Goal: Task Accomplishment & Management: Use online tool/utility

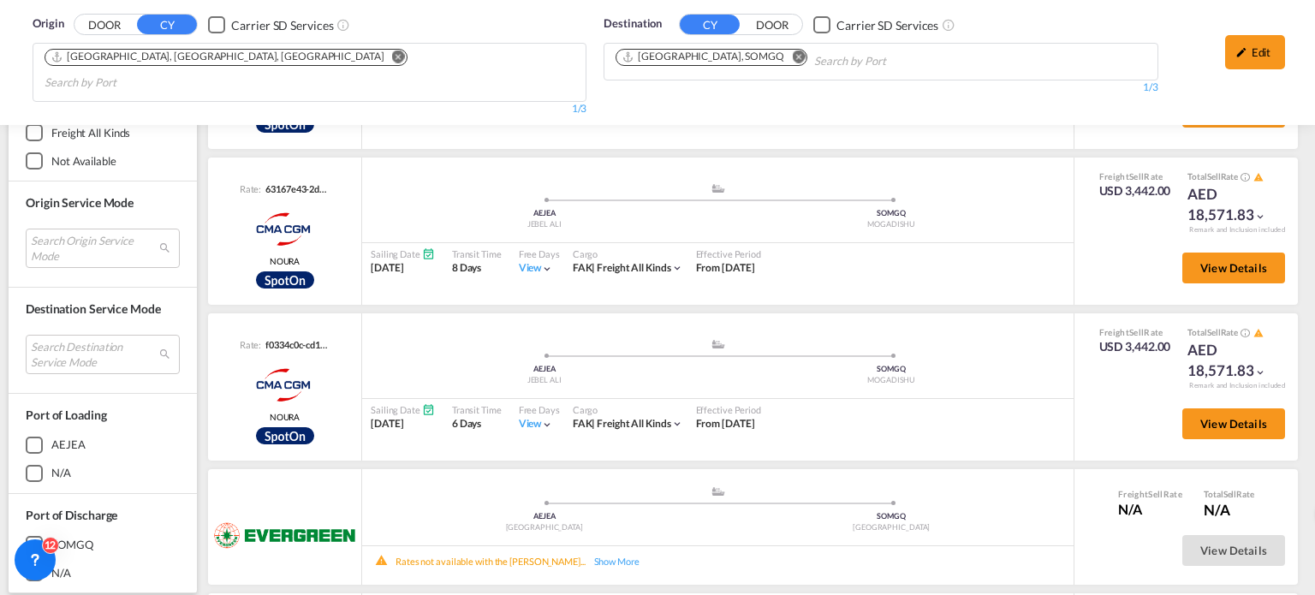
scroll to position [86, 0]
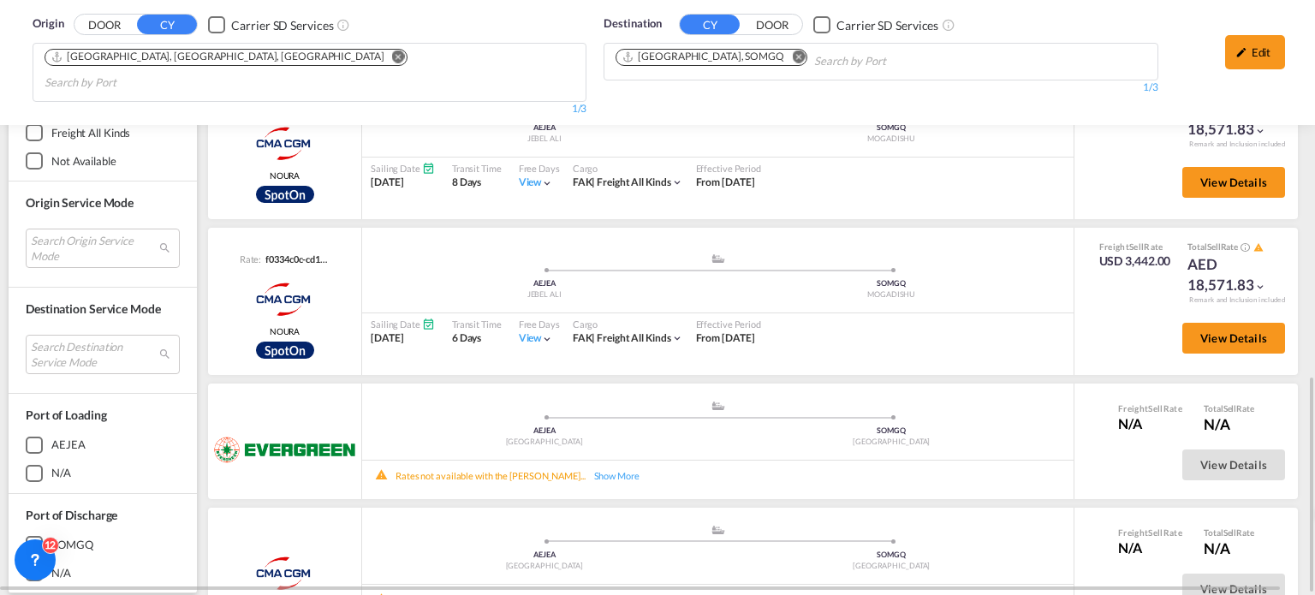
click at [792, 57] on md-icon "Remove" at bounding box center [798, 57] width 13 height 13
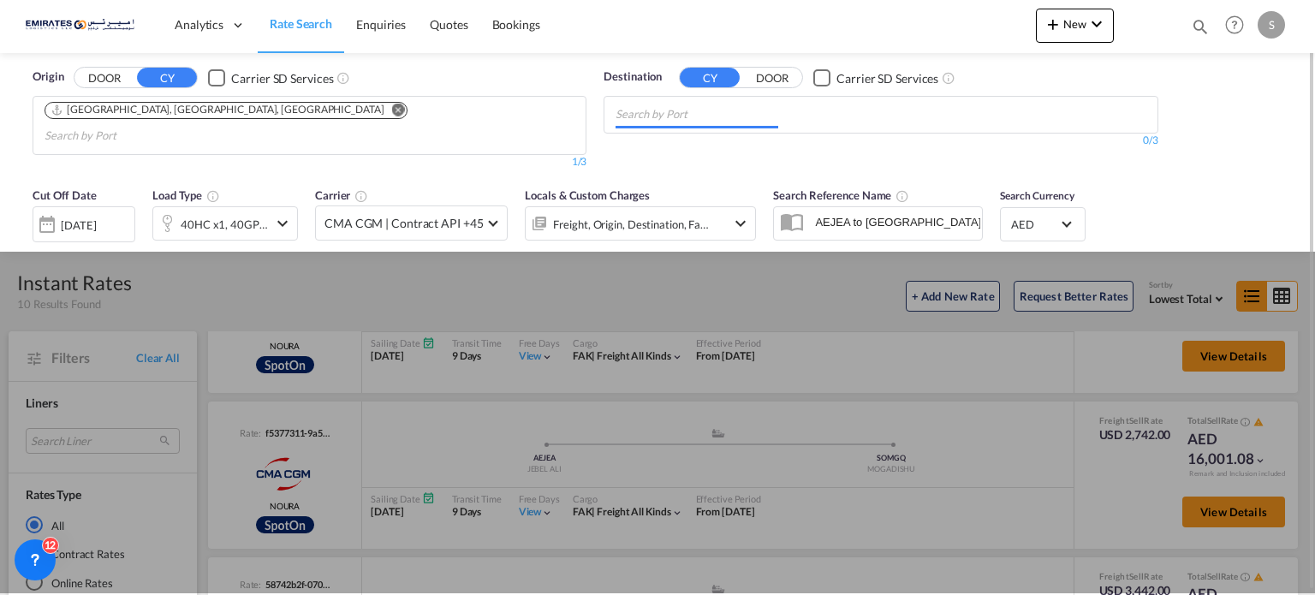
scroll to position [0, 0]
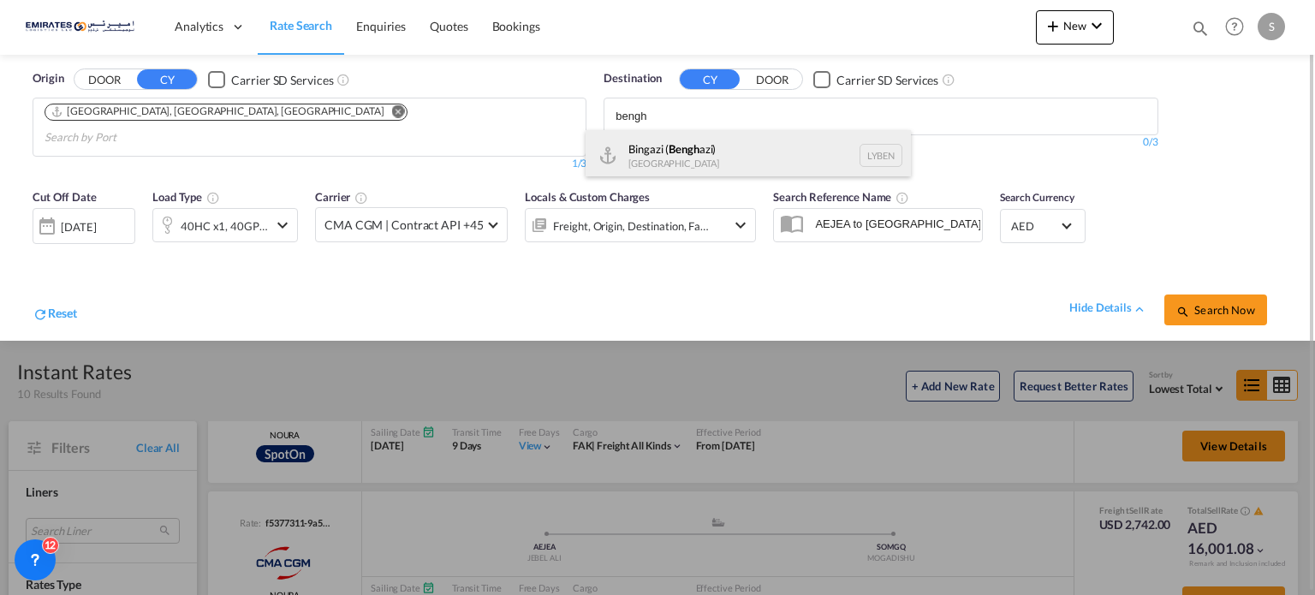
type input "bengh"
click at [655, 144] on div "Bingazi ( [GEOGRAPHIC_DATA]) [GEOGRAPHIC_DATA] [GEOGRAPHIC_DATA]" at bounding box center [748, 155] width 325 height 51
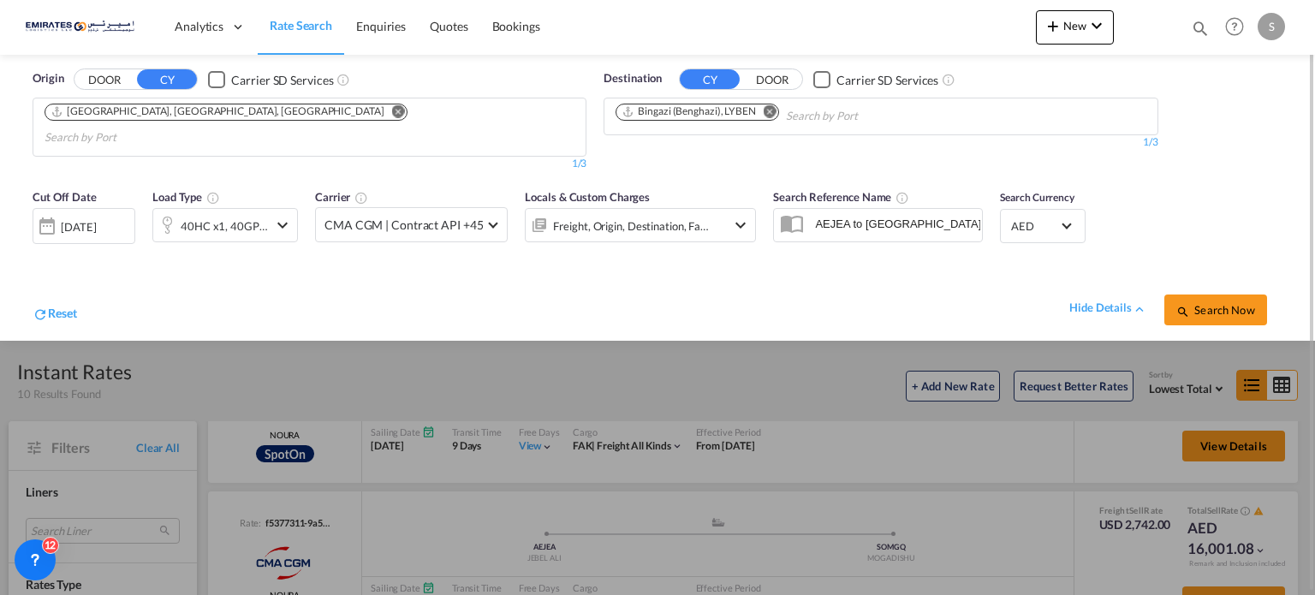
click at [1189, 300] on button "Search Now" at bounding box center [1216, 310] width 103 height 31
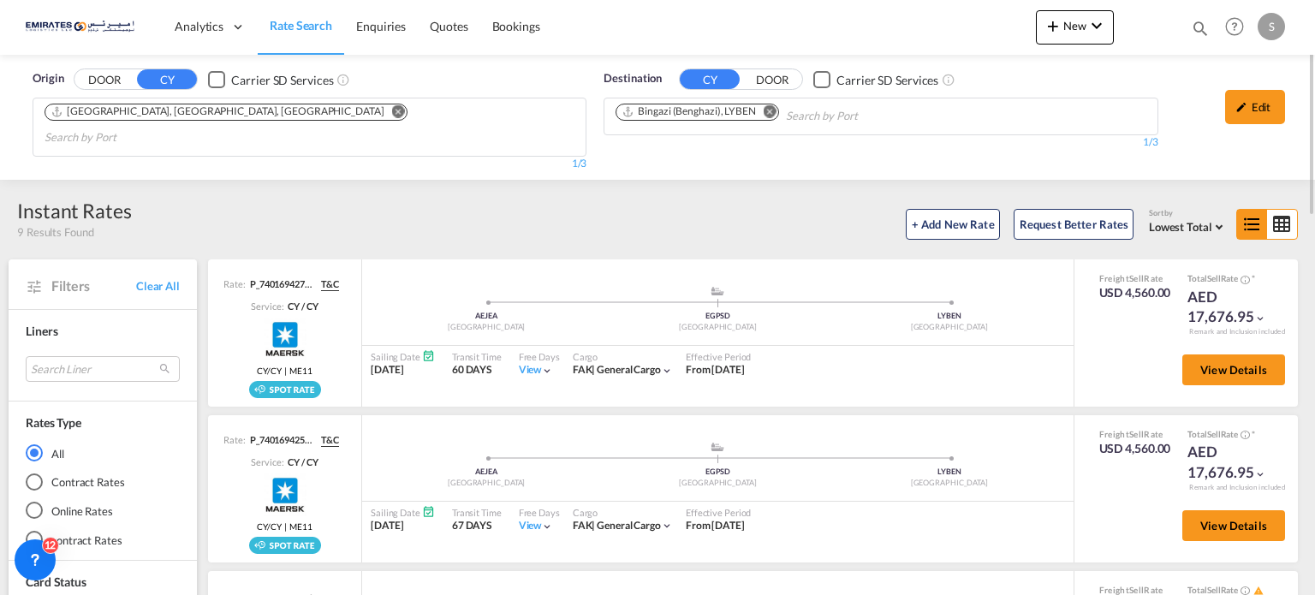
click at [1238, 112] on md-icon "icon-pencil" at bounding box center [1242, 107] width 12 height 12
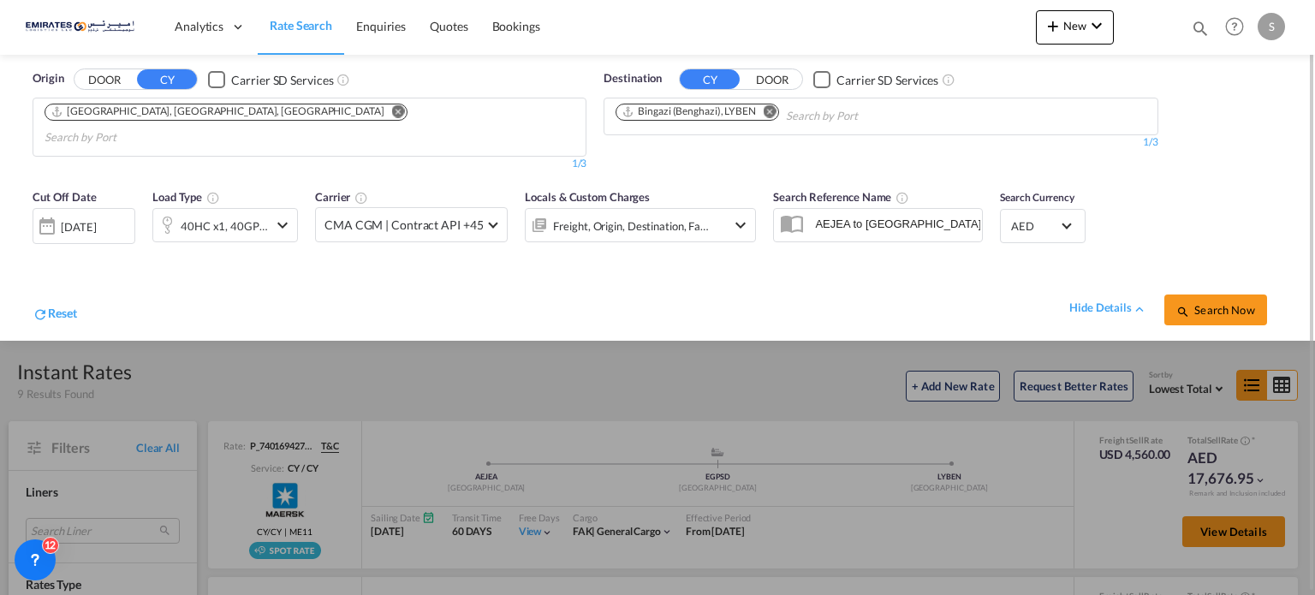
click at [96, 219] on div "[DATE]" at bounding box center [78, 226] width 35 height 15
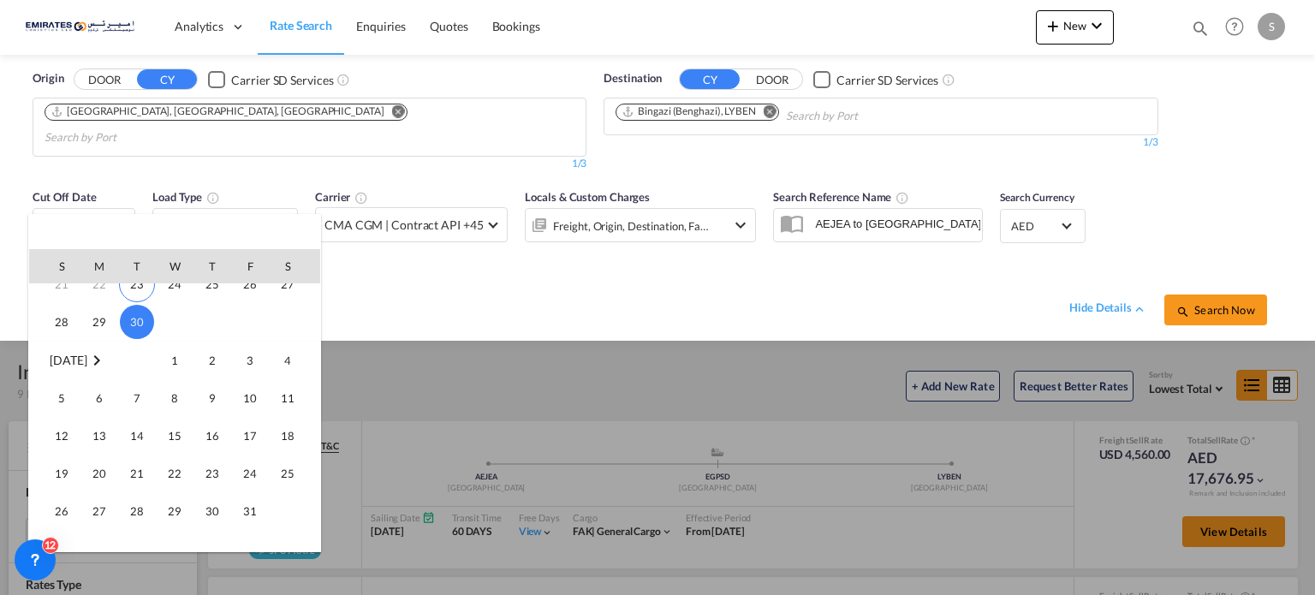
scroll to position [171, 0]
click at [259, 397] on span "10" at bounding box center [250, 396] width 34 height 34
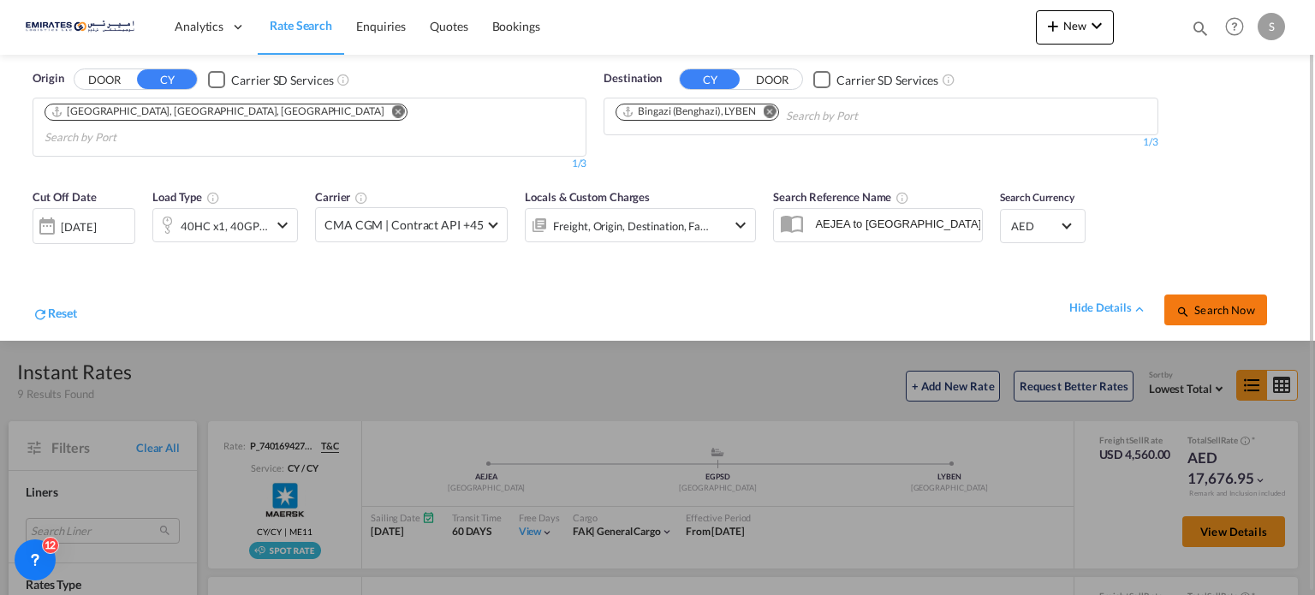
click at [1192, 295] on button "Search Now" at bounding box center [1216, 310] width 103 height 31
